Goal: Information Seeking & Learning: Learn about a topic

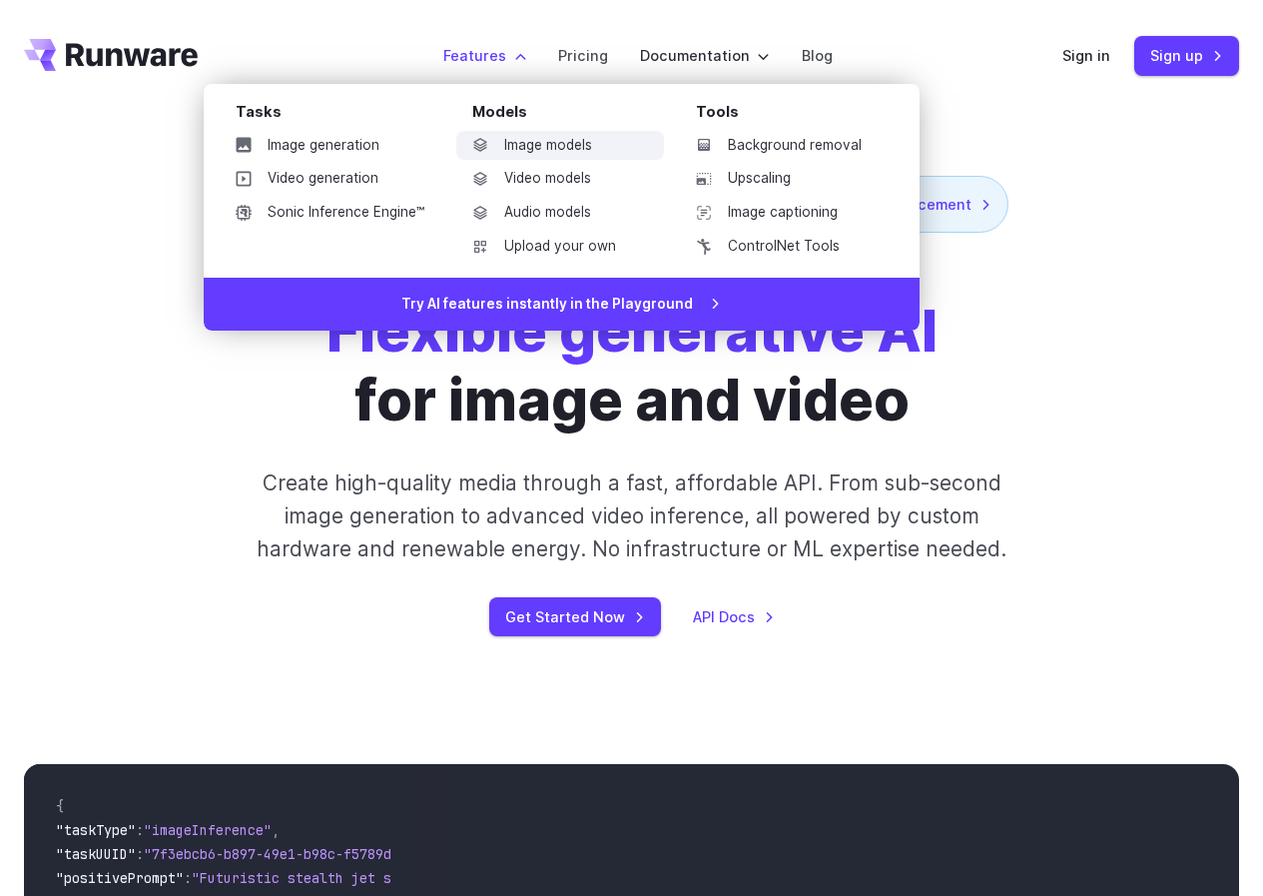
click at [597, 153] on link "Image models" at bounding box center [560, 146] width 208 height 30
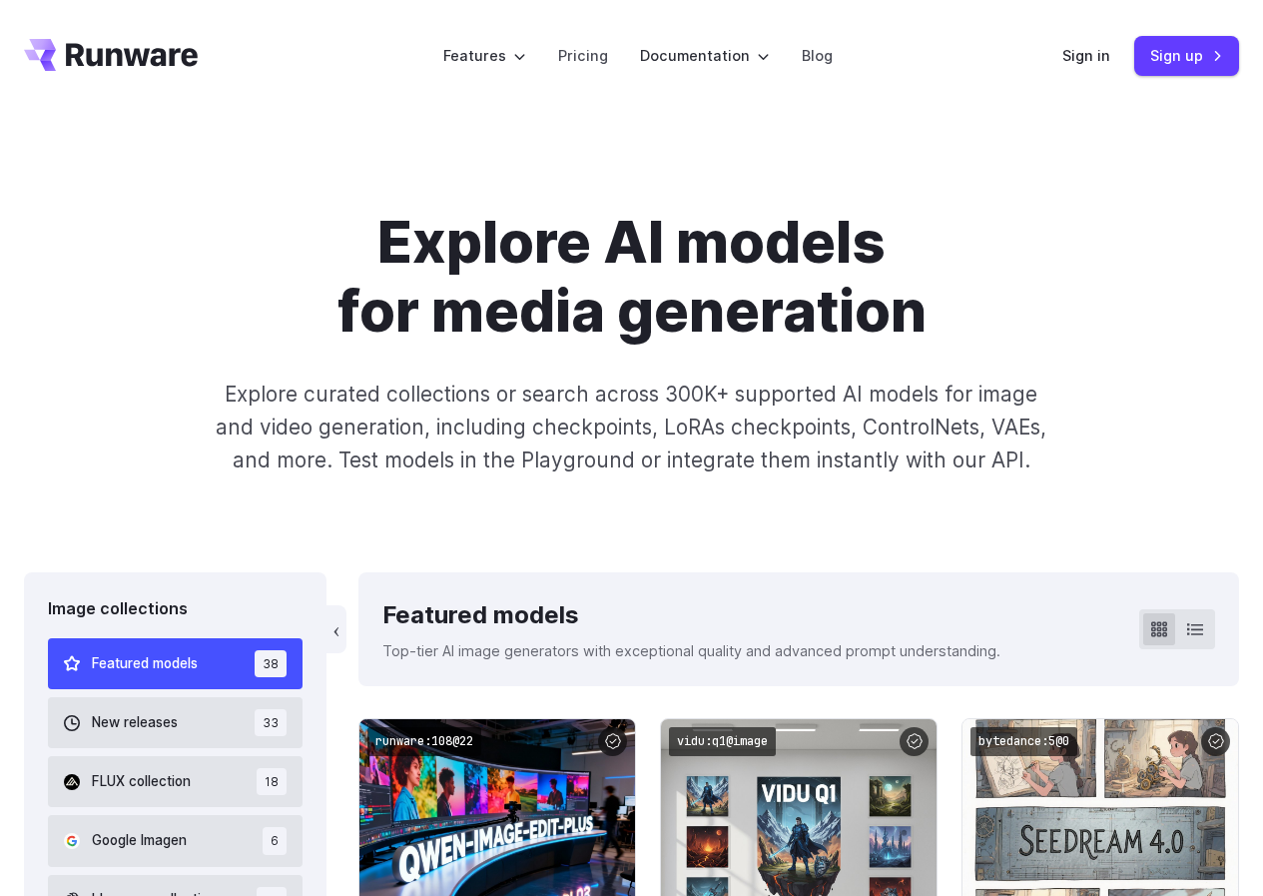
drag, startPoint x: 1267, startPoint y: 83, endPoint x: 1249, endPoint y: 57, distance: 31.6
click at [597, 52] on link "Pricing" at bounding box center [583, 55] width 50 height 23
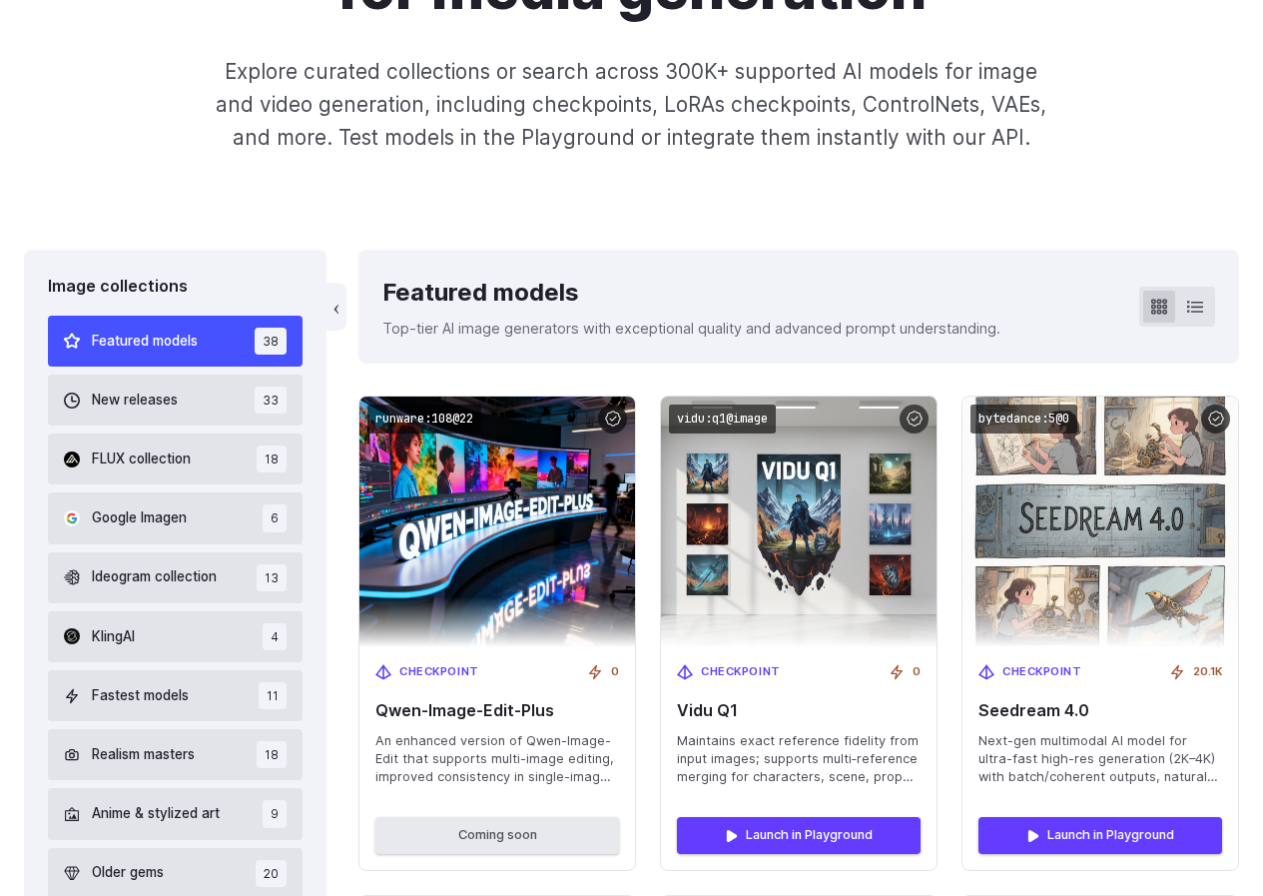
scroll to position [347, 0]
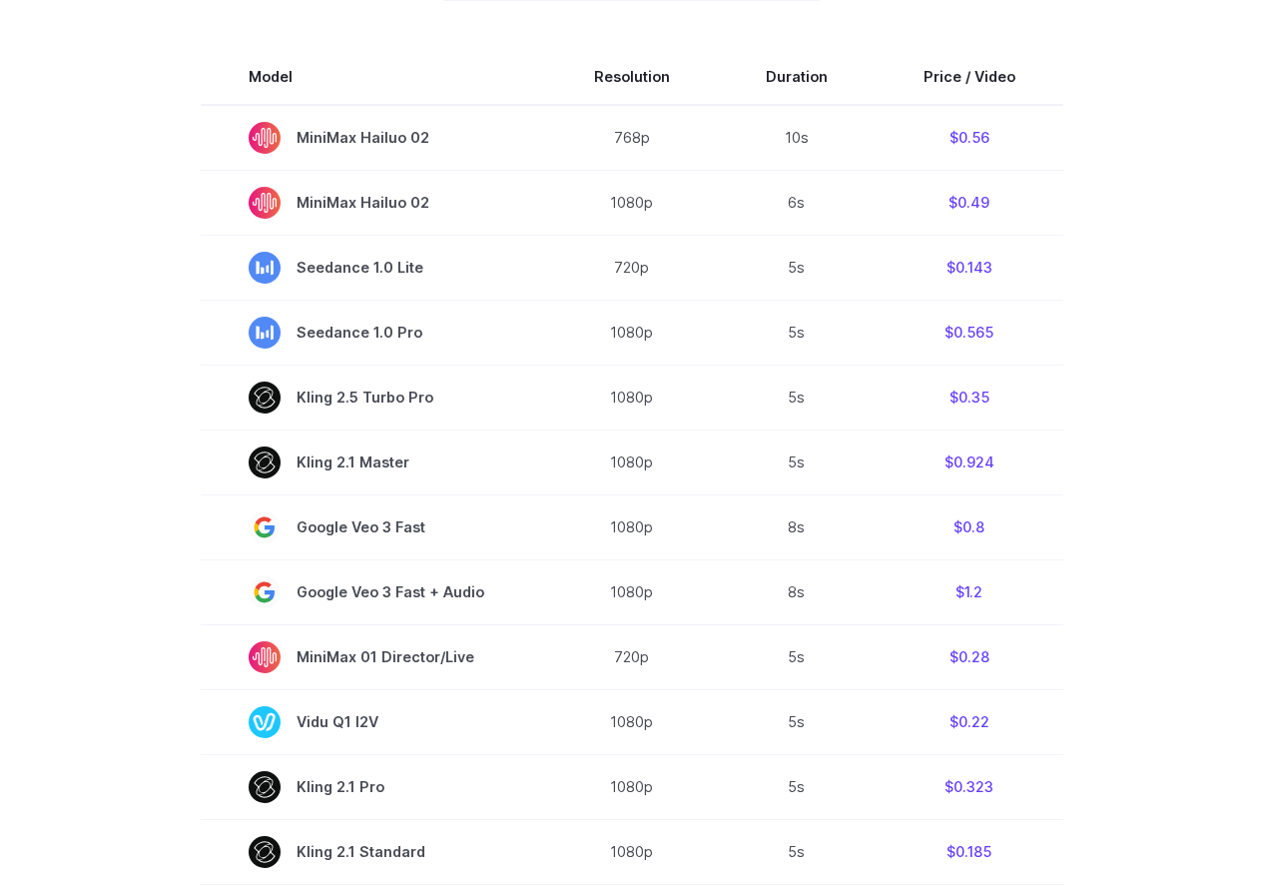
scroll to position [639, 0]
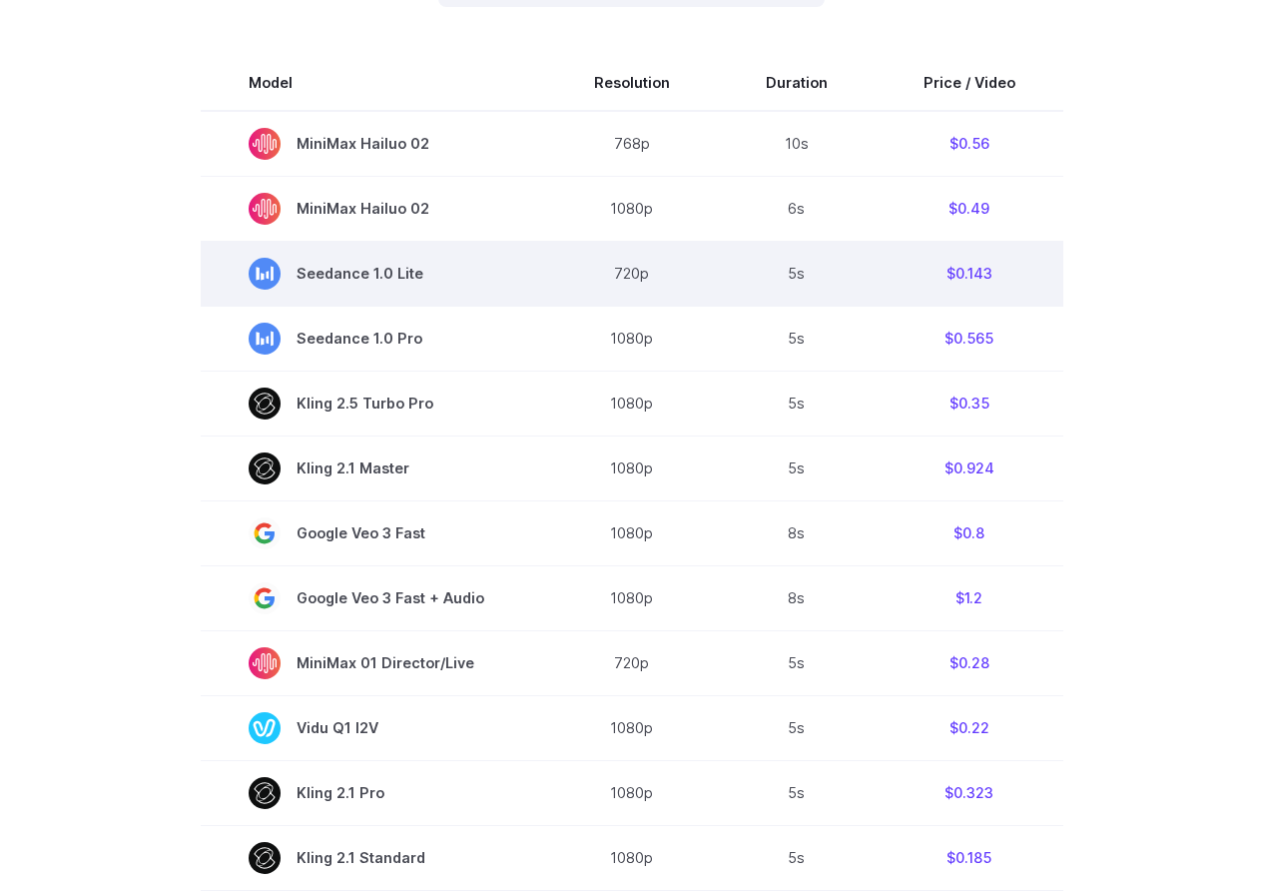
drag, startPoint x: 726, startPoint y: 293, endPoint x: 748, endPoint y: 296, distance: 22.2
click at [748, 296] on td "5s" at bounding box center [797, 273] width 158 height 65
click at [361, 268] on span "Seedance 1.0 Lite" at bounding box center [374, 274] width 250 height 32
